Goal: Find specific page/section: Find specific page/section

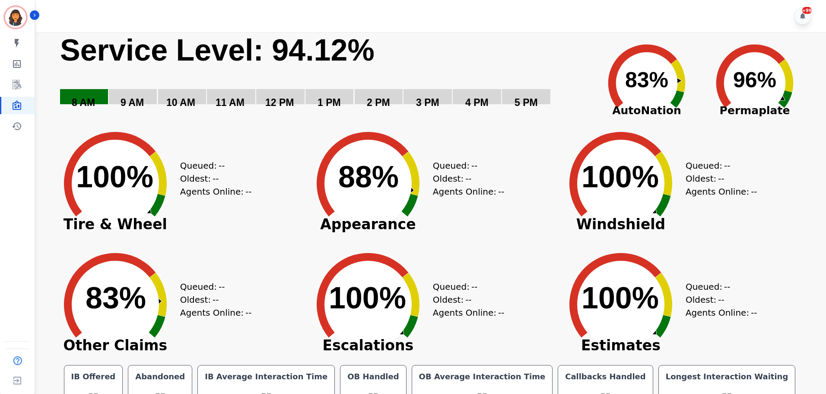
scroll to position [19, 0]
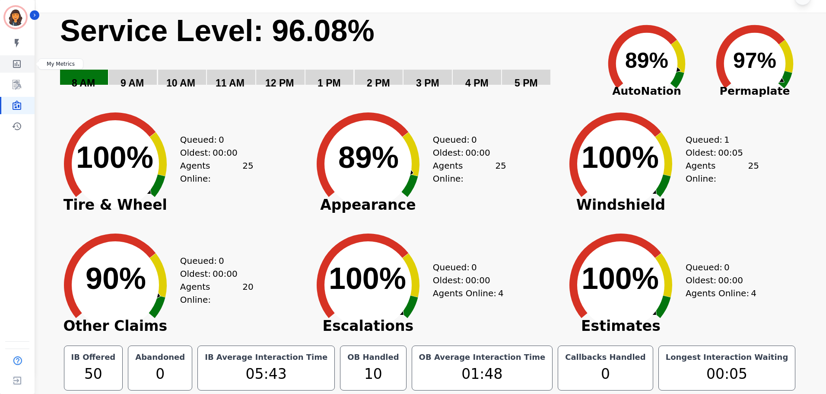
click at [8, 67] on link "Sidebar" at bounding box center [17, 63] width 33 height 17
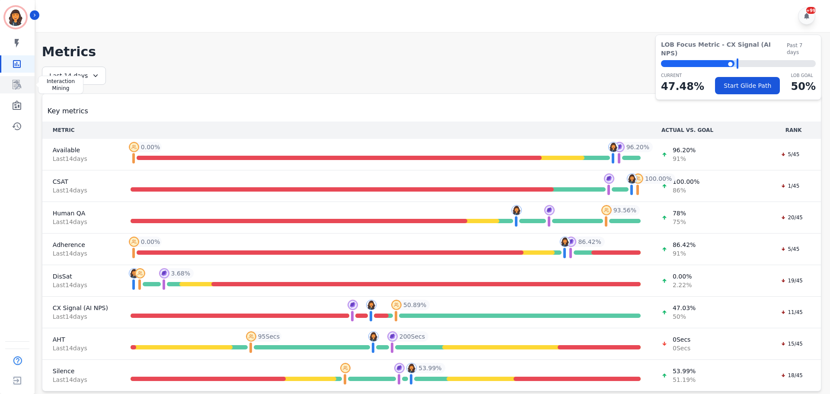
click at [16, 86] on icon "Sidebar" at bounding box center [17, 85] width 10 height 10
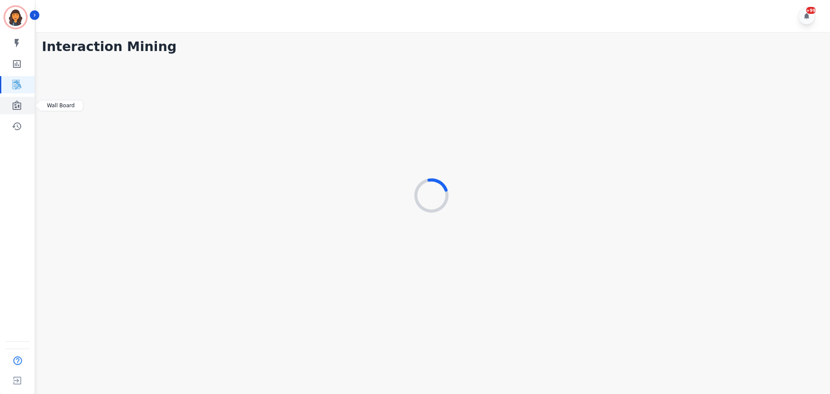
click at [19, 105] on icon "Sidebar" at bounding box center [17, 105] width 9 height 10
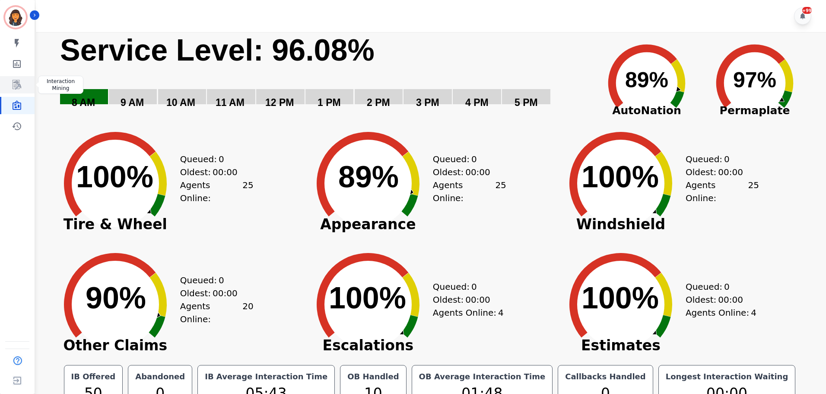
click at [21, 85] on icon "Sidebar" at bounding box center [17, 85] width 10 height 10
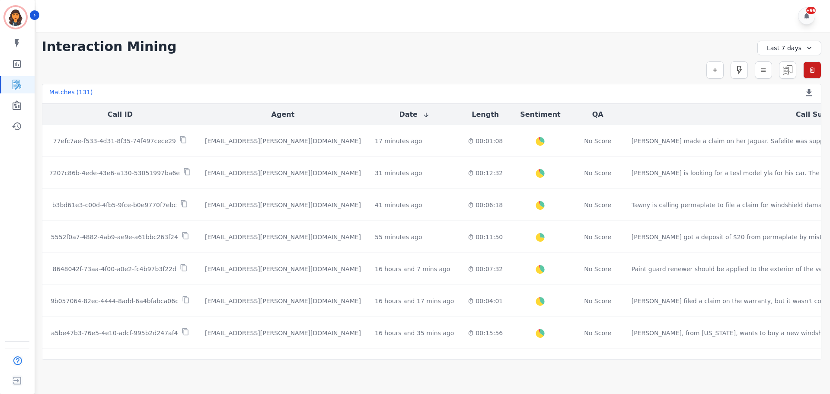
click at [794, 42] on div "Last 7 days" at bounding box center [789, 48] width 64 height 15
click at [779, 78] on li "[DATE]" at bounding box center [794, 78] width 43 height 9
